Goal: Task Accomplishment & Management: Manage account settings

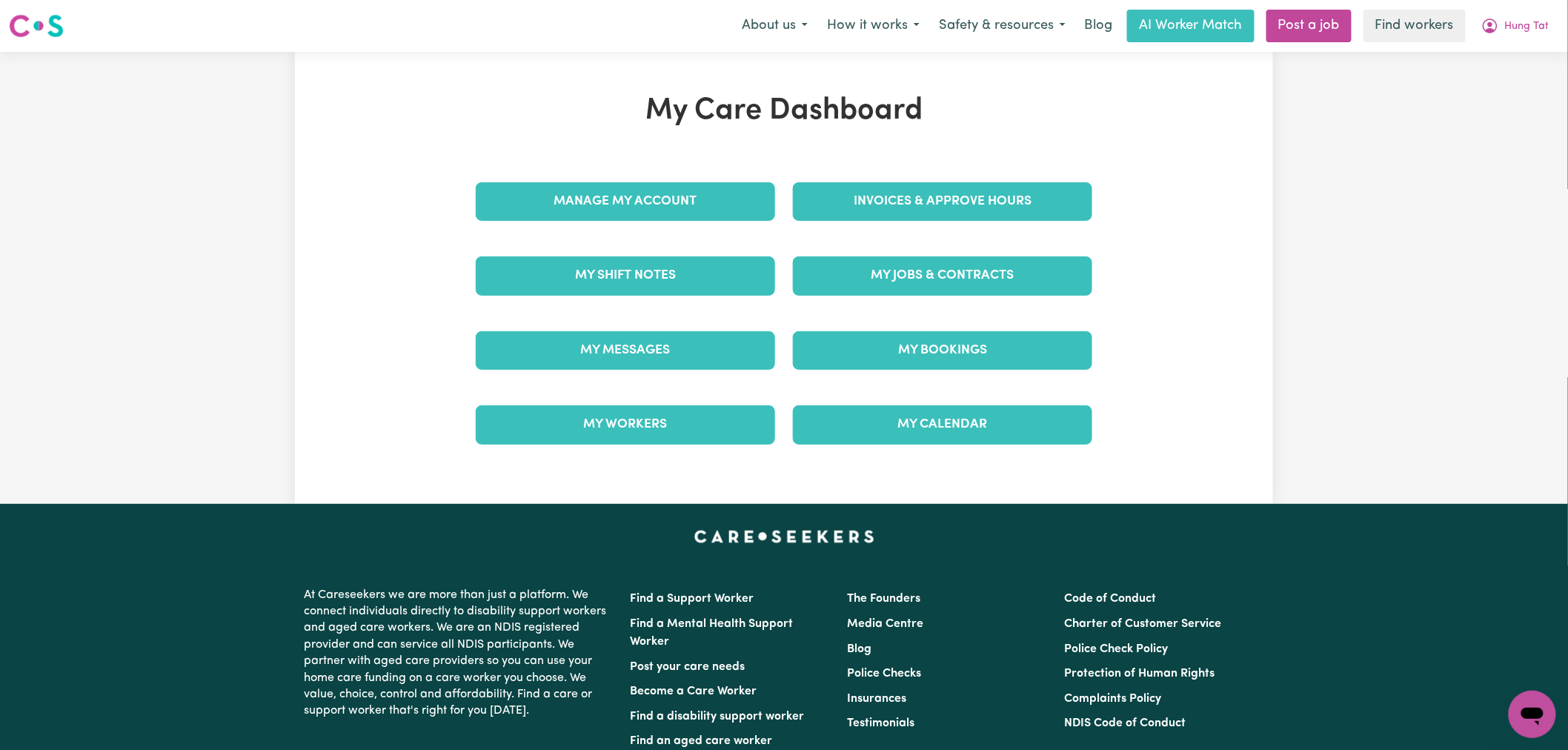
click at [922, 206] on link "Invoices & Approve Hours" at bounding box center [943, 202] width 300 height 39
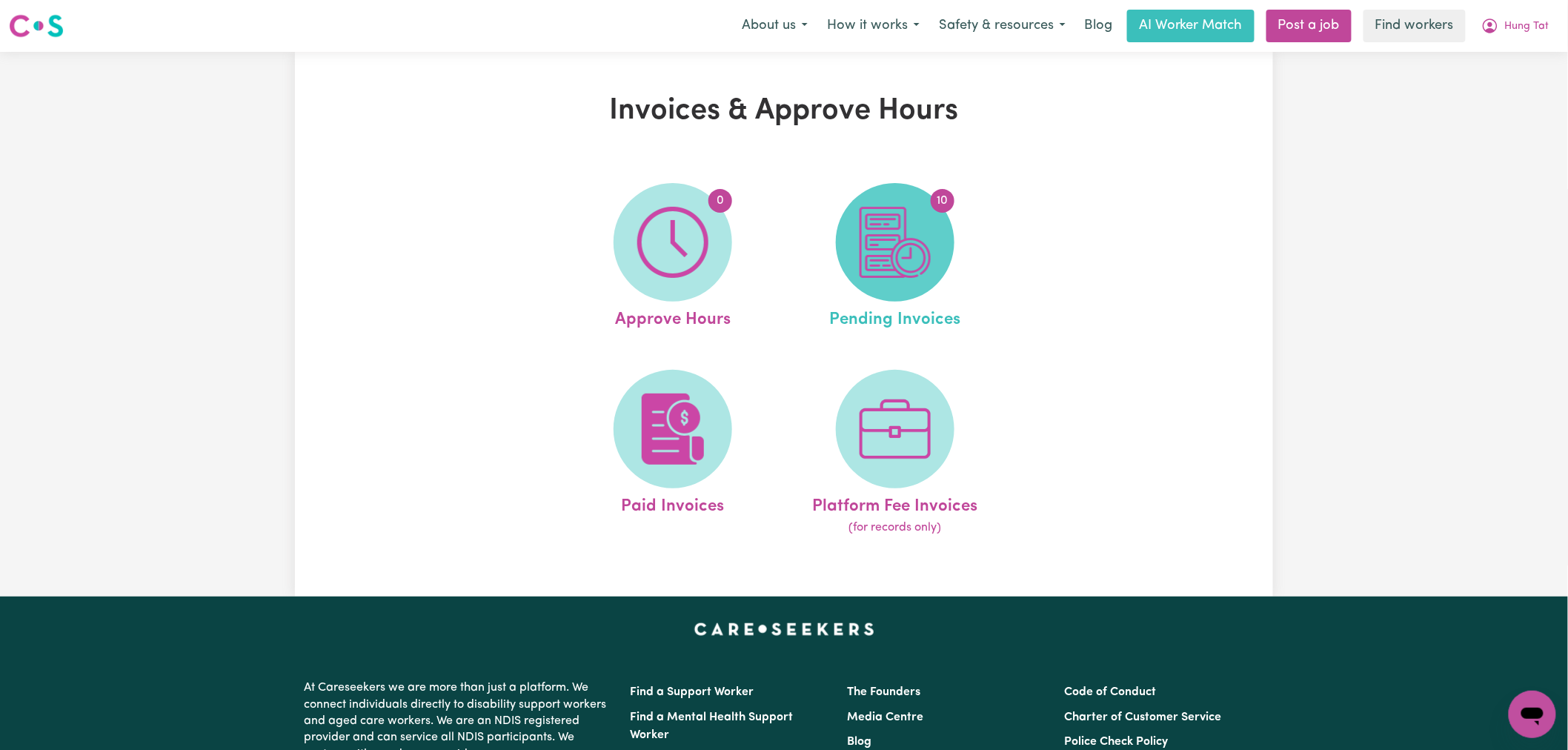
click at [945, 253] on span "10" at bounding box center [895, 242] width 119 height 119
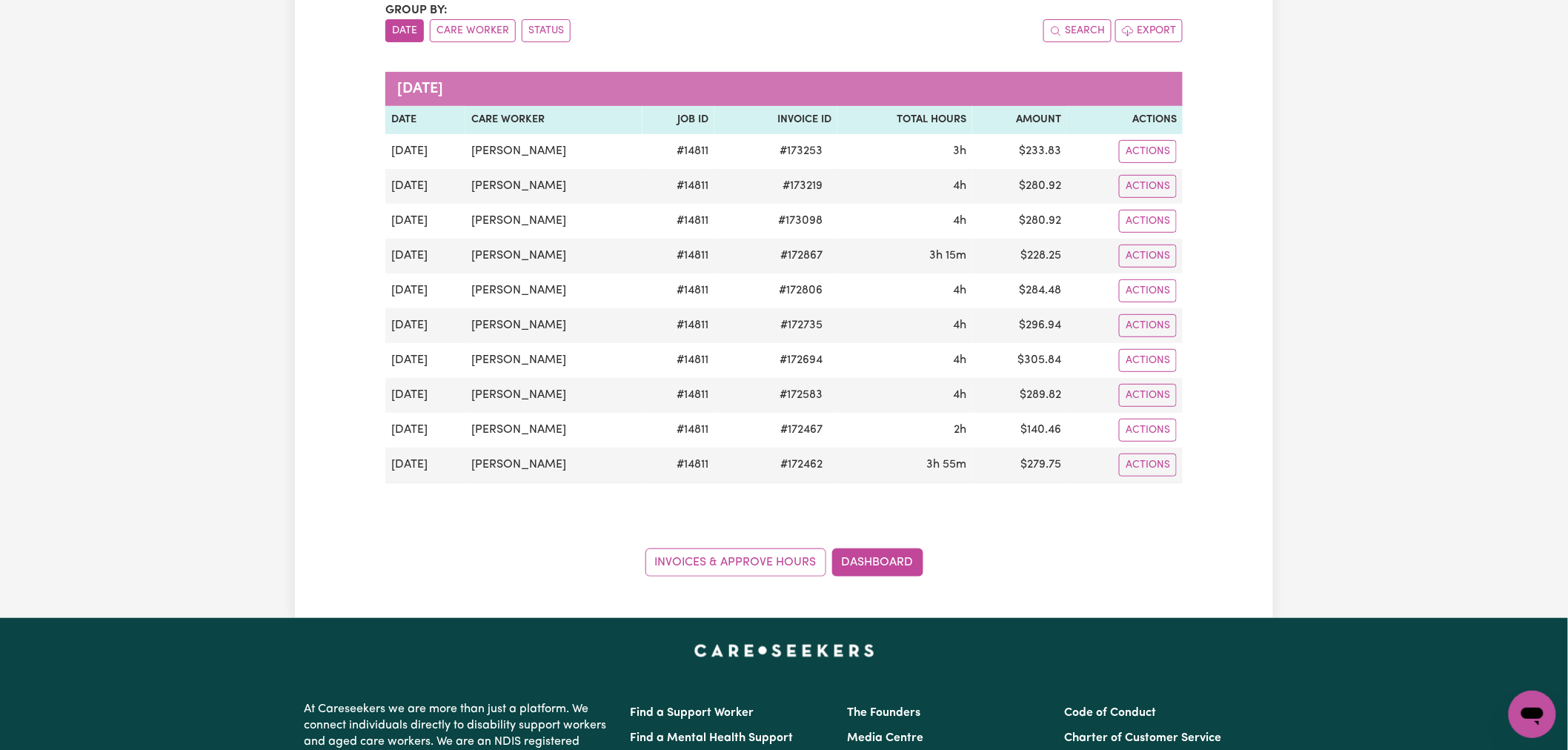
scroll to position [165, 0]
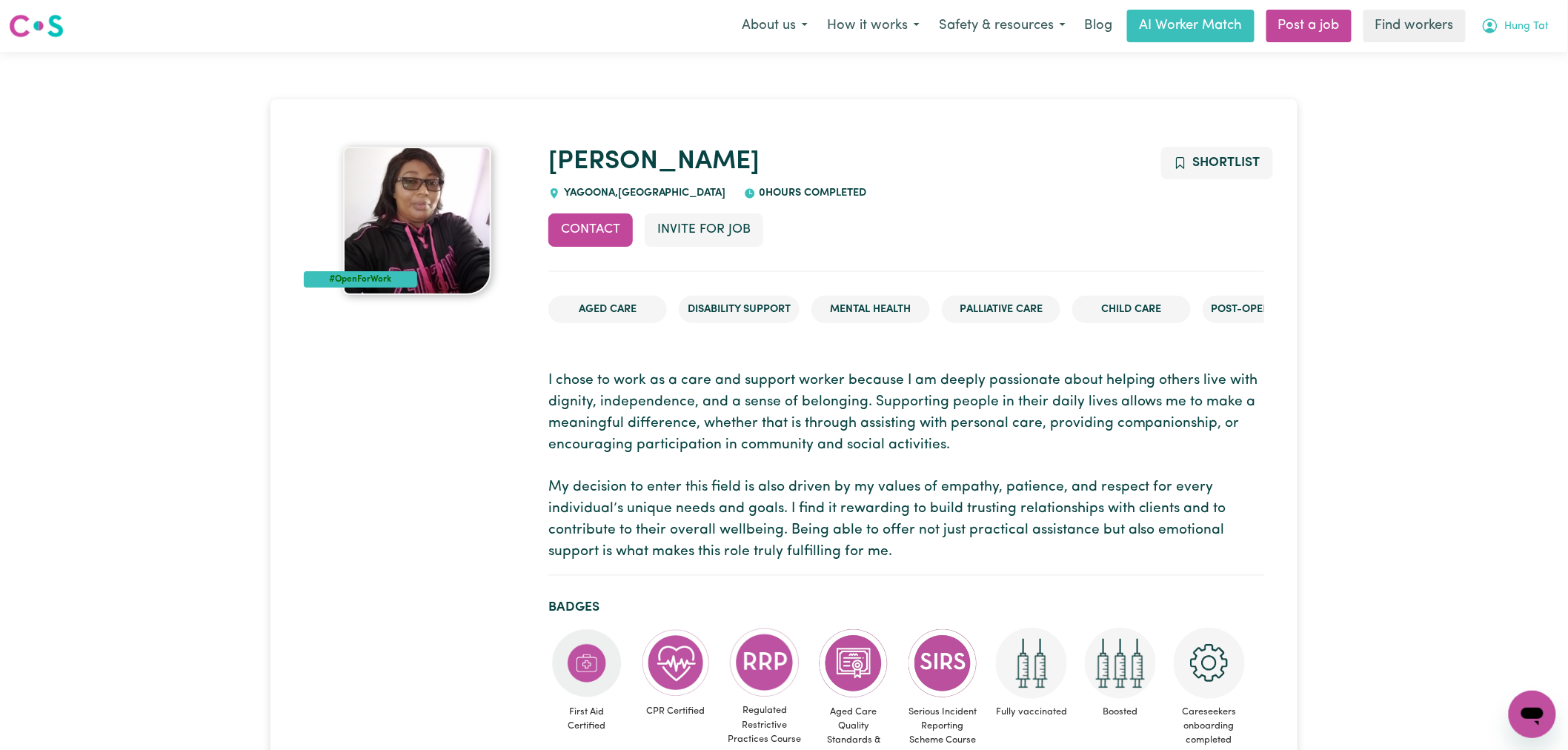
click at [1509, 31] on span "Hung Tat" at bounding box center [1527, 27] width 44 height 16
click at [1505, 86] on link "Logout" at bounding box center [1500, 85] width 117 height 28
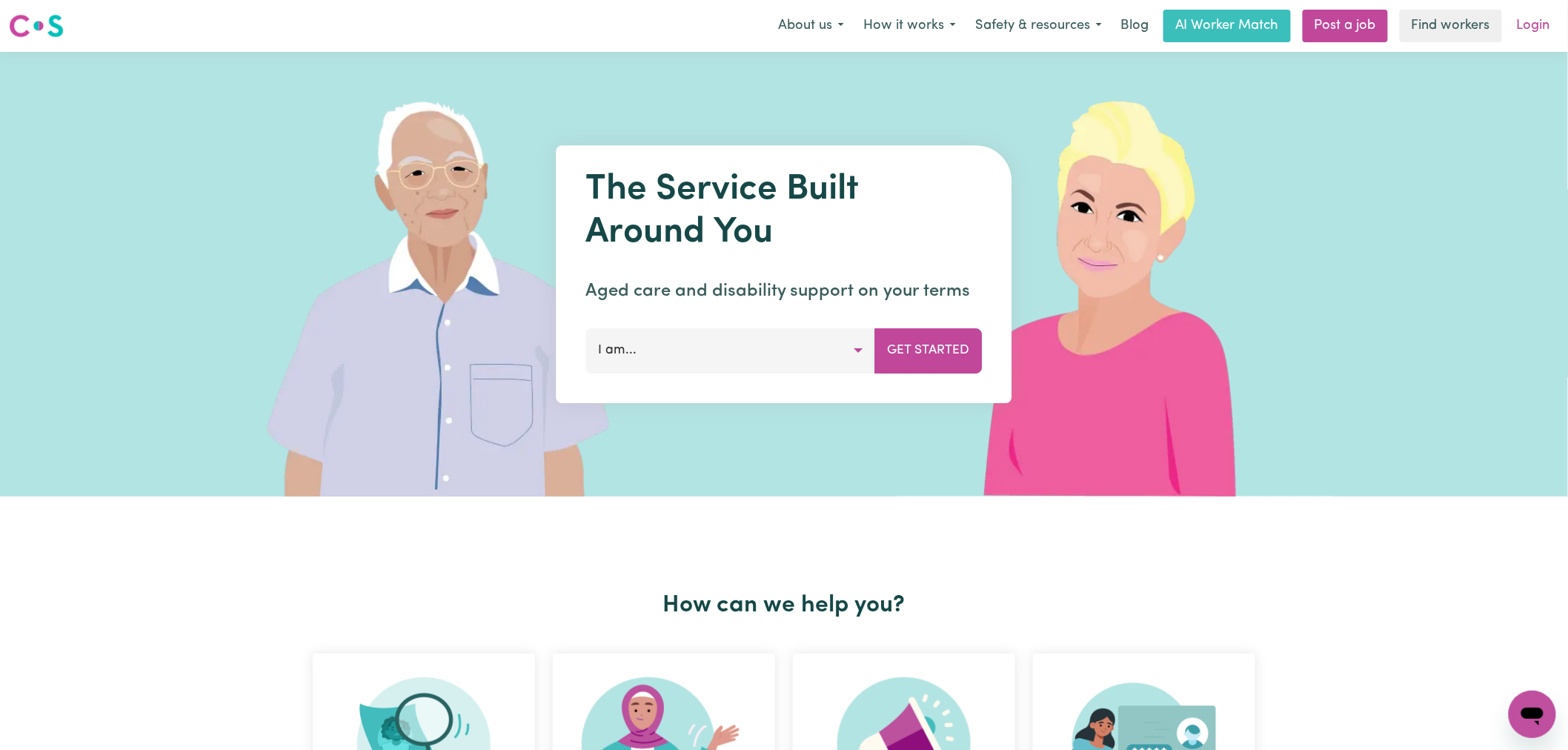
click at [1539, 16] on link "Login" at bounding box center [1534, 26] width 51 height 33
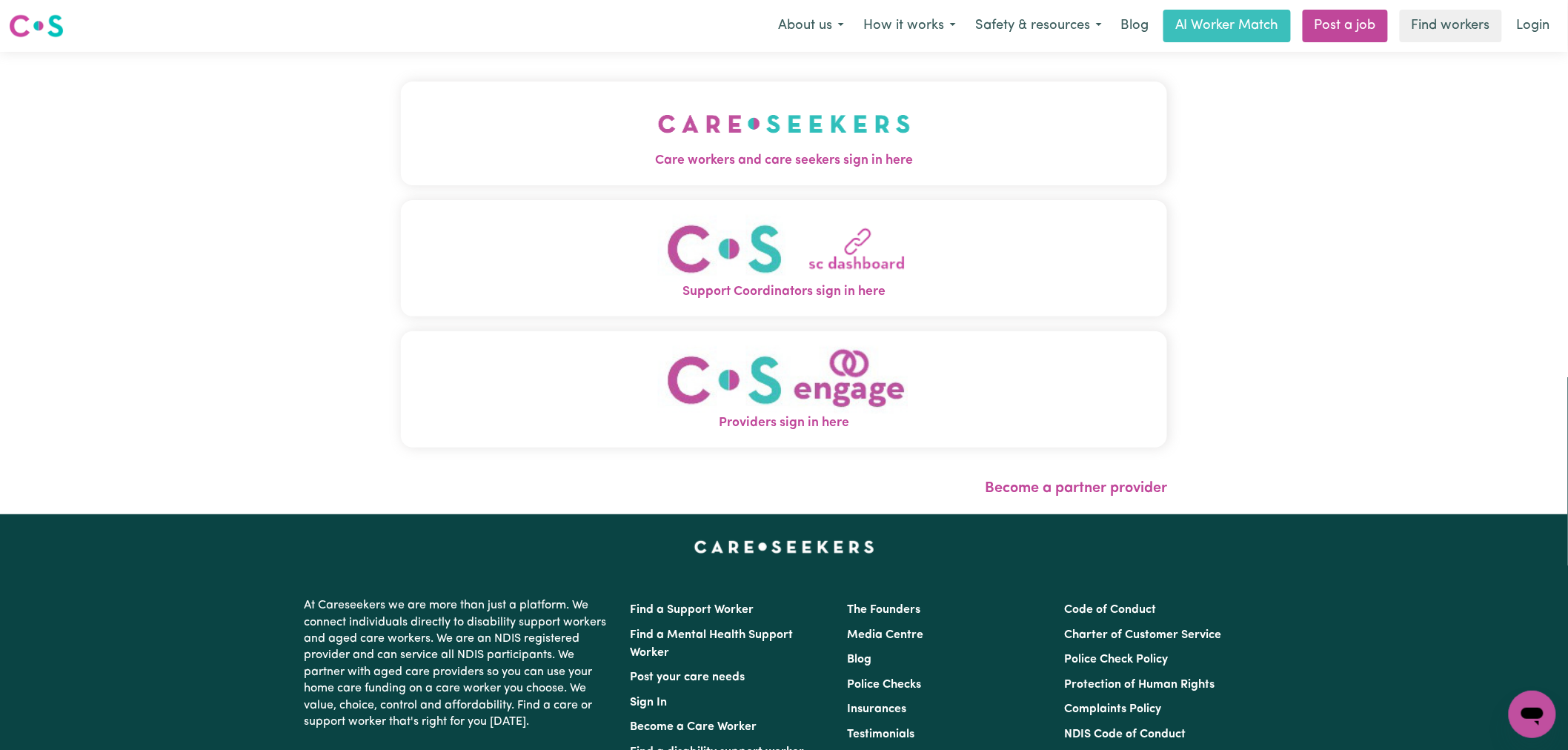
click at [554, 144] on button "Care workers and care seekers sign in here" at bounding box center [784, 133] width 767 height 103
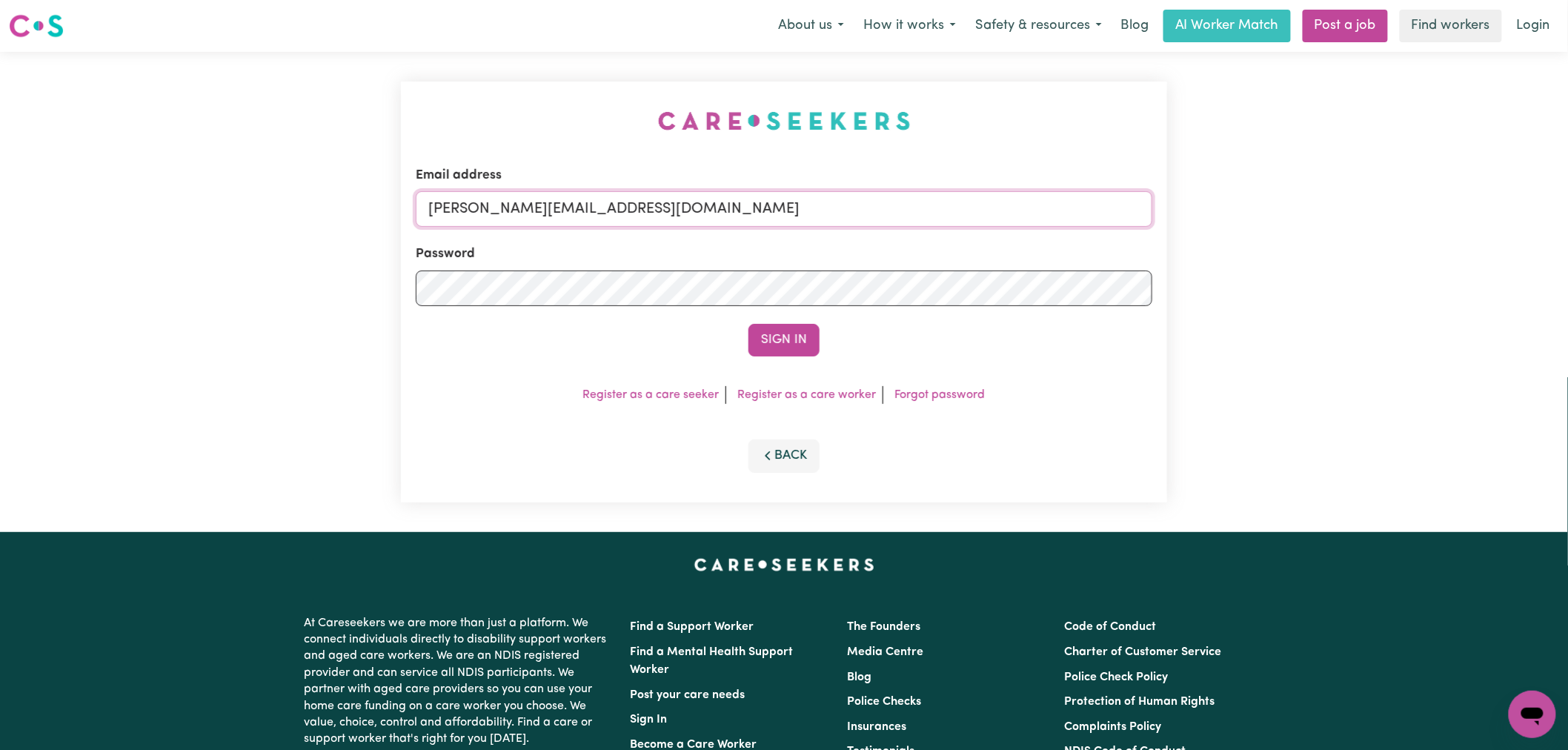
click at [646, 216] on input "lindsay@careseekers.com.au" at bounding box center [784, 209] width 737 height 35
drag, startPoint x: 790, startPoint y: 200, endPoint x: 505, endPoint y: 200, distance: 285.0
click at [505, 200] on input "superuser~rainhelensburgh@careseekers.com.au" at bounding box center [784, 209] width 737 height 35
type input "superuser~rainhelensburgh@careseekers.com.au"
click at [781, 339] on button "Sign In" at bounding box center [784, 340] width 71 height 33
